Goal: Check status: Check status

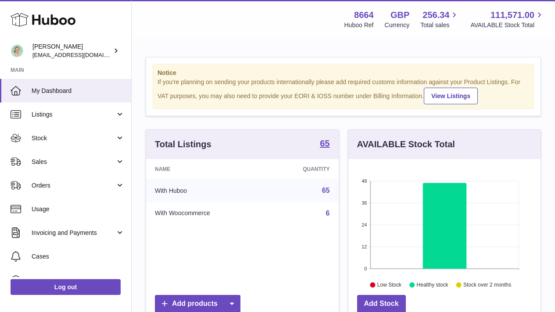
scroll to position [137, 192]
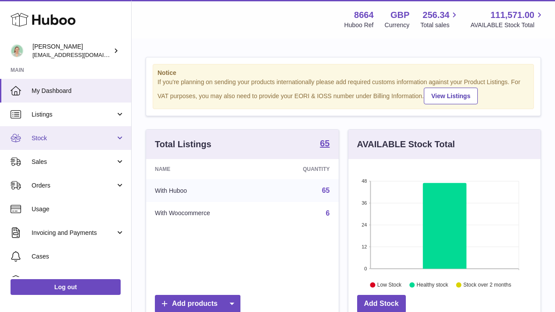
click at [119, 139] on link "Stock" at bounding box center [65, 138] width 131 height 24
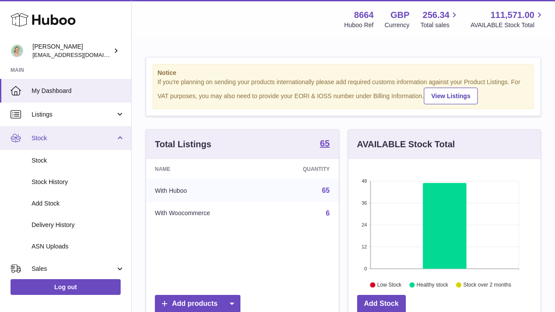
click at [119, 139] on link "Stock" at bounding box center [65, 138] width 131 height 24
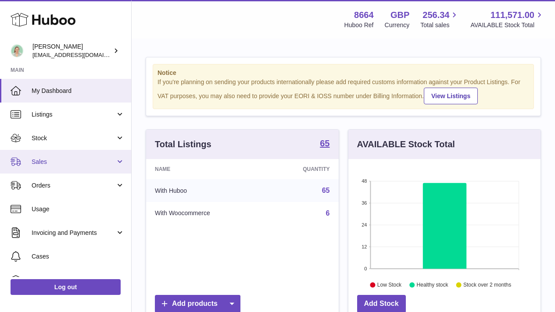
click at [115, 166] on link "Sales" at bounding box center [65, 162] width 131 height 24
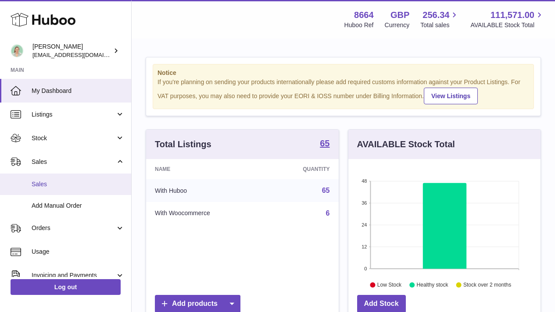
click at [107, 189] on link "Sales" at bounding box center [65, 184] width 131 height 21
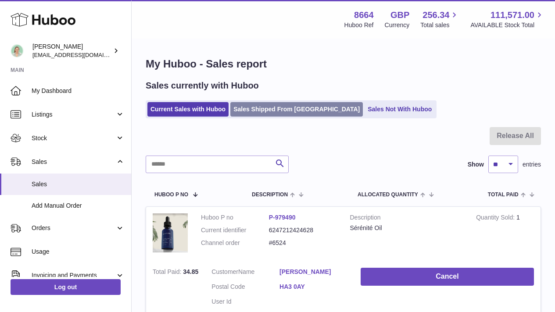
click at [256, 113] on link "Sales Shipped From [GEOGRAPHIC_DATA]" at bounding box center [296, 109] width 132 height 14
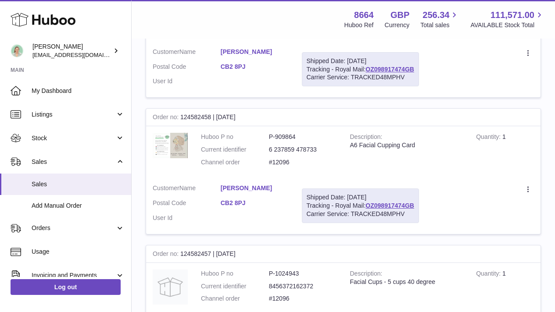
scroll to position [39, 0]
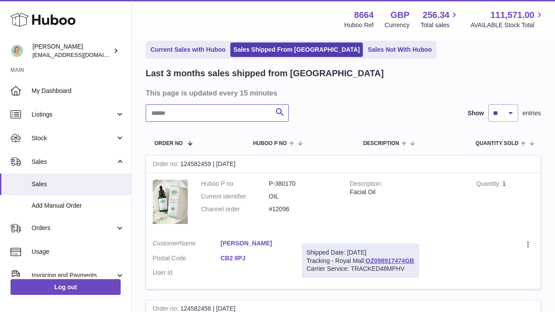
click at [195, 109] on input "text" at bounding box center [217, 113] width 143 height 18
type input "****"
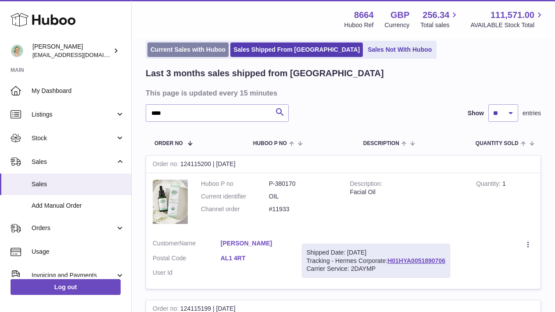
click at [179, 52] on link "Current Sales with Huboo" at bounding box center [187, 50] width 81 height 14
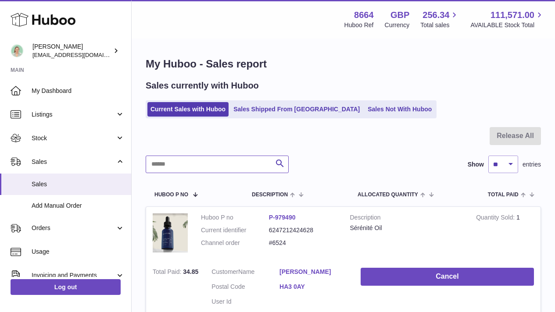
click at [210, 168] on input "text" at bounding box center [217, 165] width 143 height 18
type input "****"
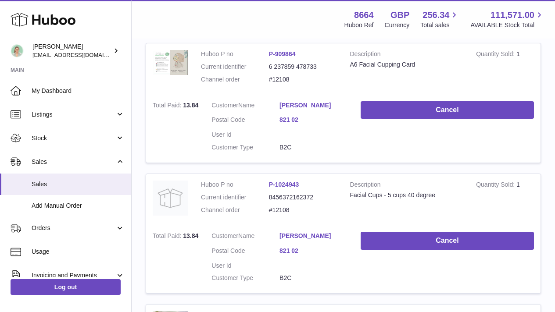
scroll to position [381, 0]
